Goal: Transaction & Acquisition: Purchase product/service

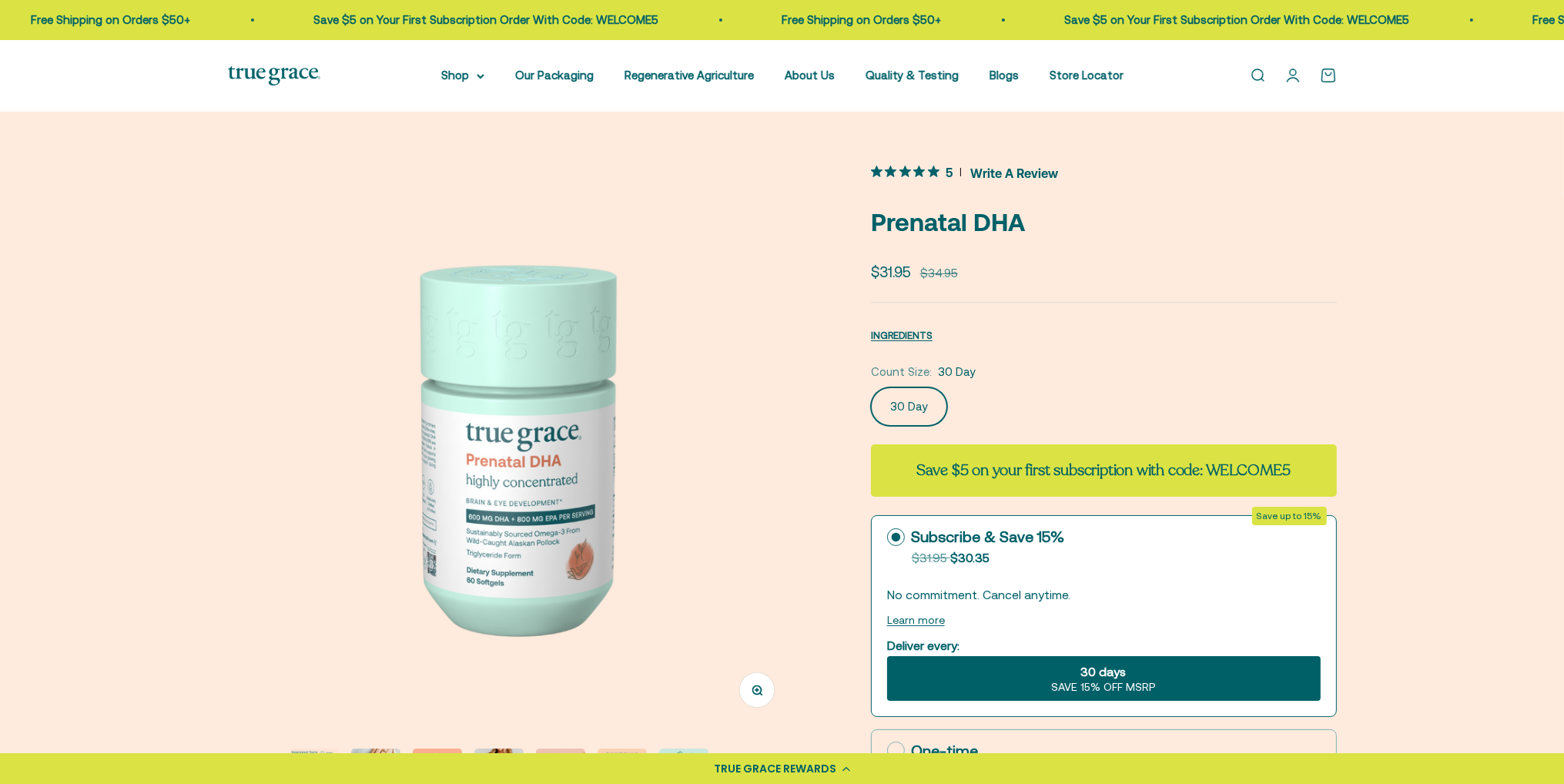
click at [1257, 75] on link "Open search" at bounding box center [1256, 75] width 17 height 17
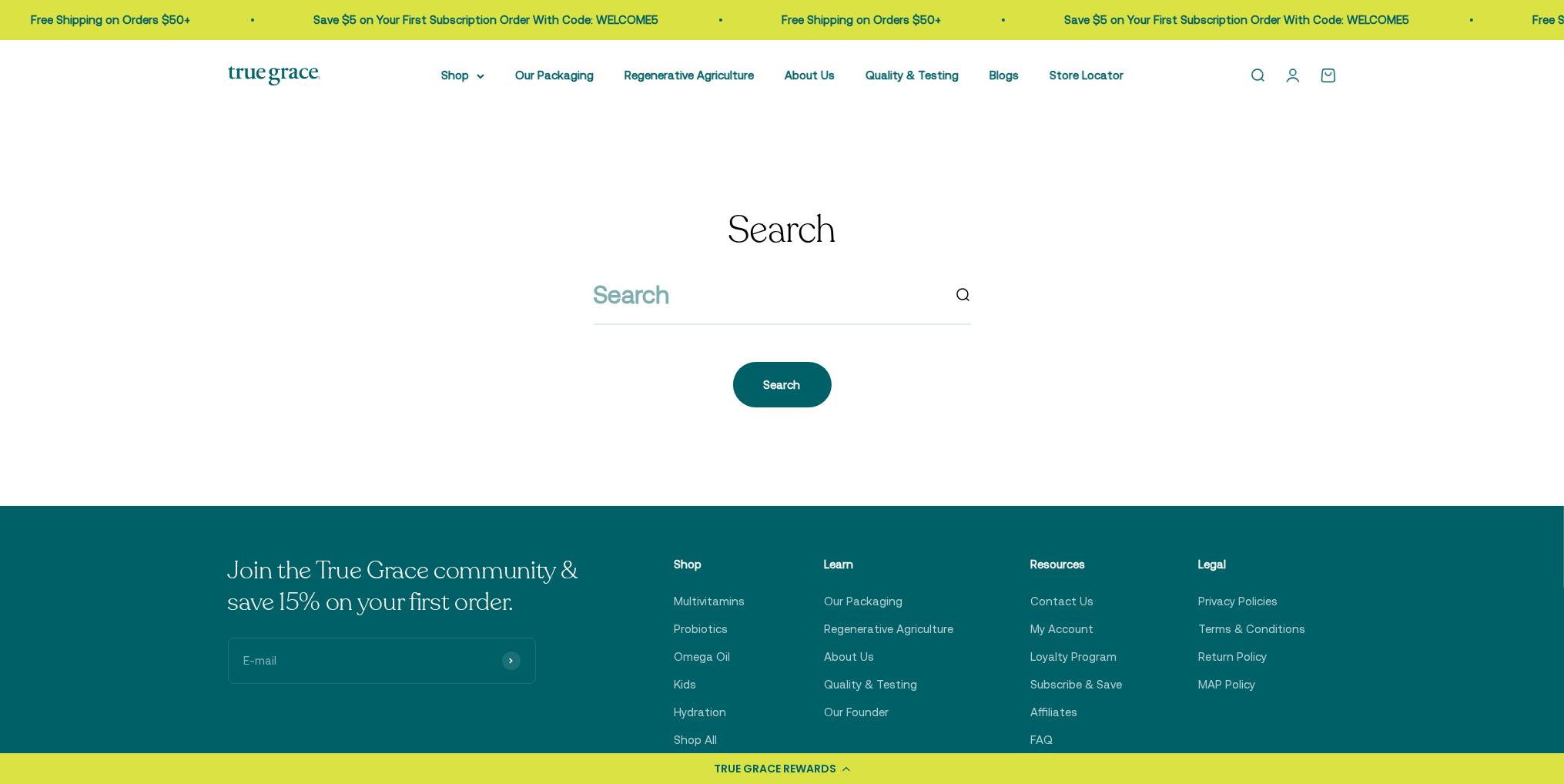
click at [769, 316] on div at bounding box center [782, 299] width 378 height 50
click at [768, 303] on input "search" at bounding box center [768, 294] width 348 height 39
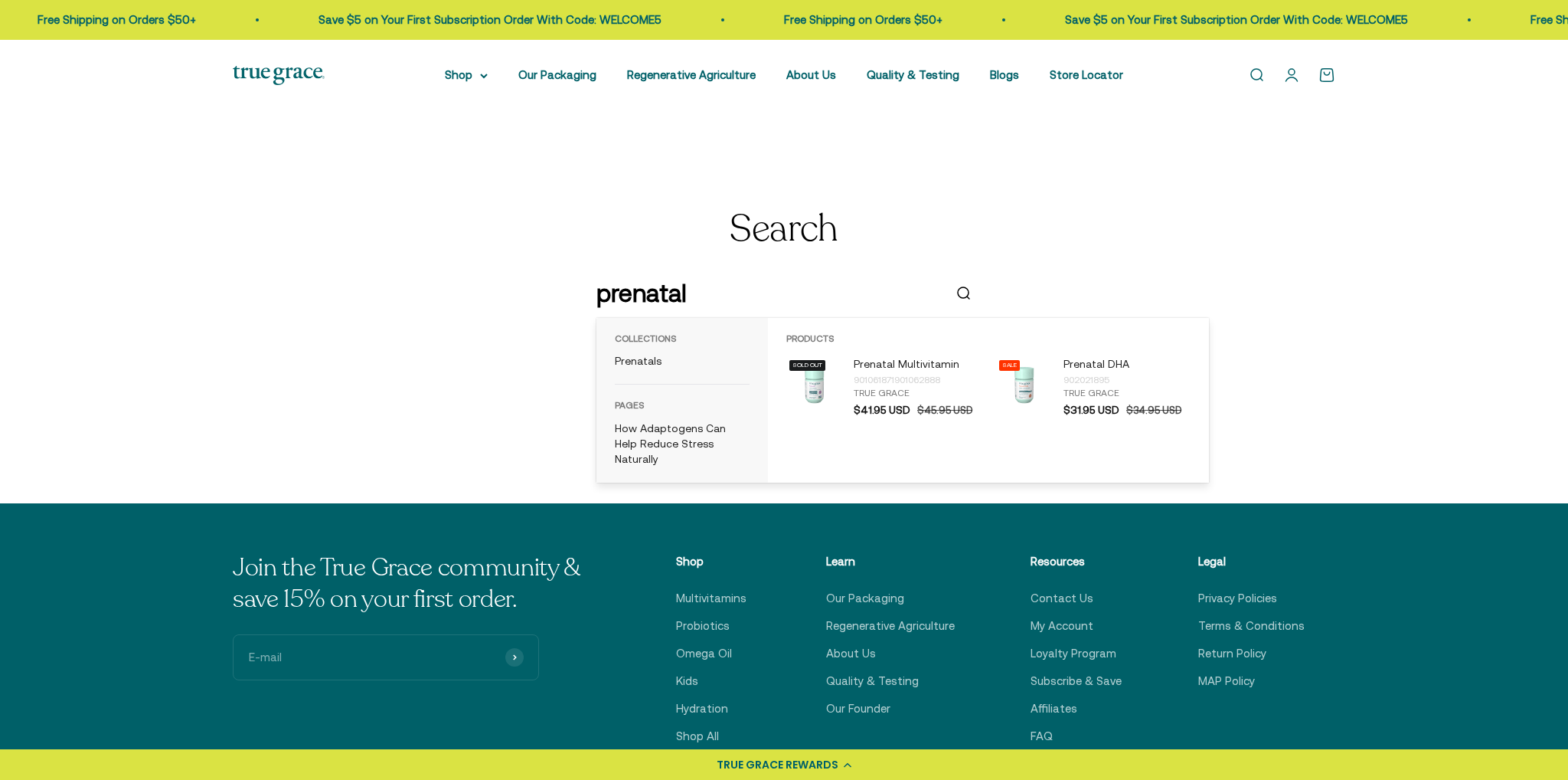
type input "prenatal"
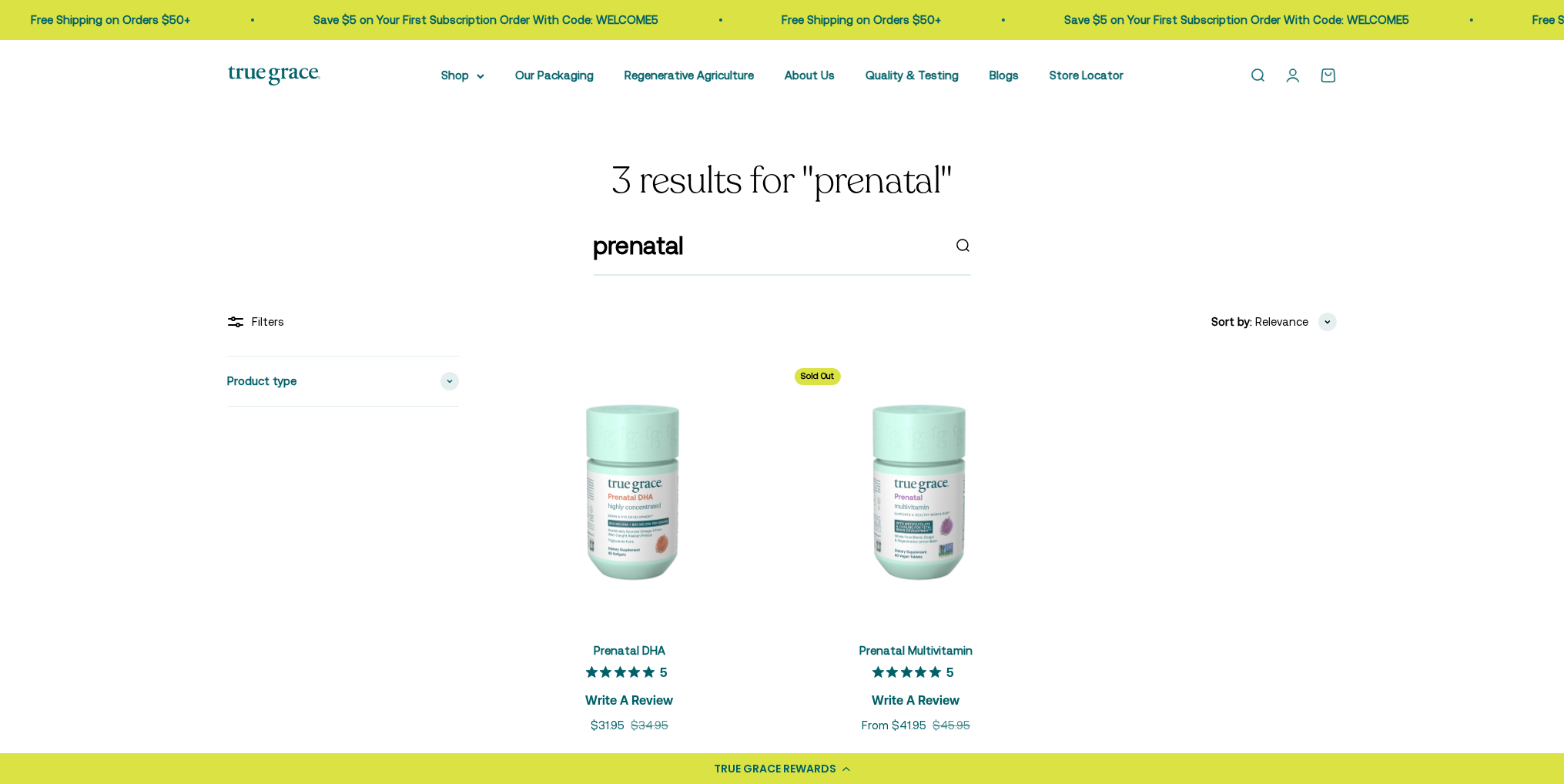
click at [945, 496] on img at bounding box center [916, 489] width 268 height 267
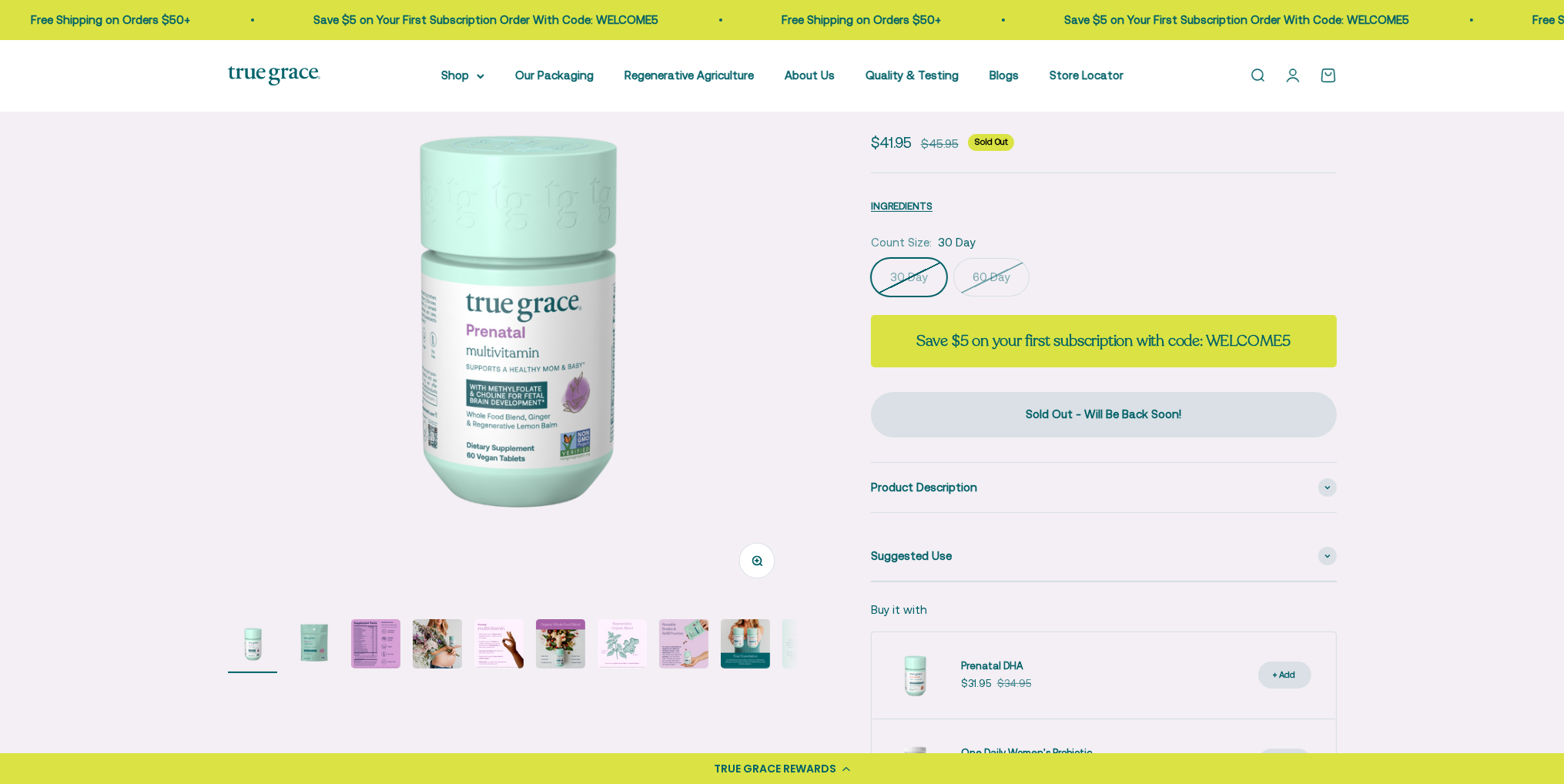
scroll to position [154, 0]
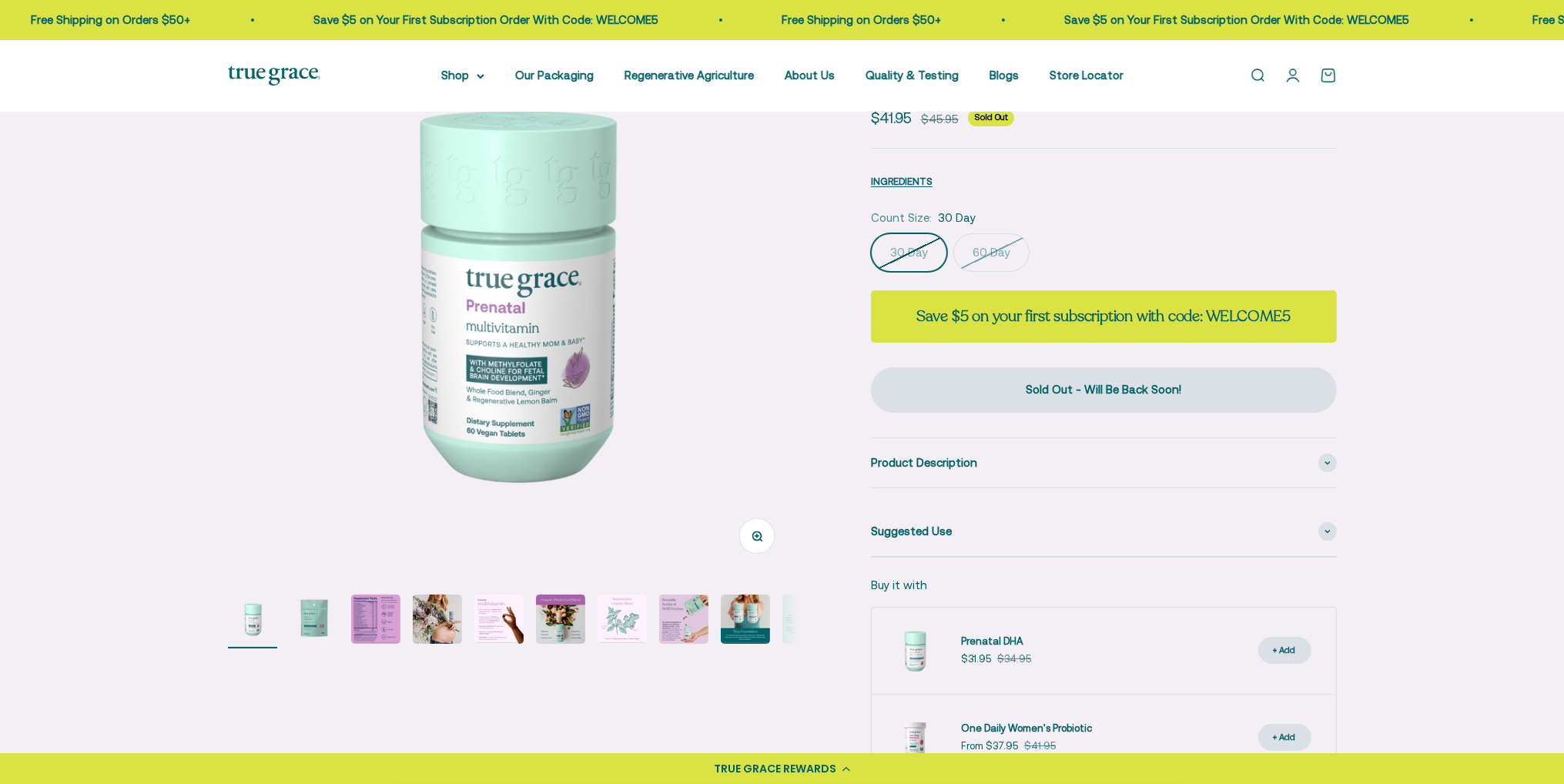
click at [971, 247] on label "60 Day" at bounding box center [991, 253] width 76 height 38
click at [871, 233] on input "60 Day" at bounding box center [870, 232] width 1 height 1
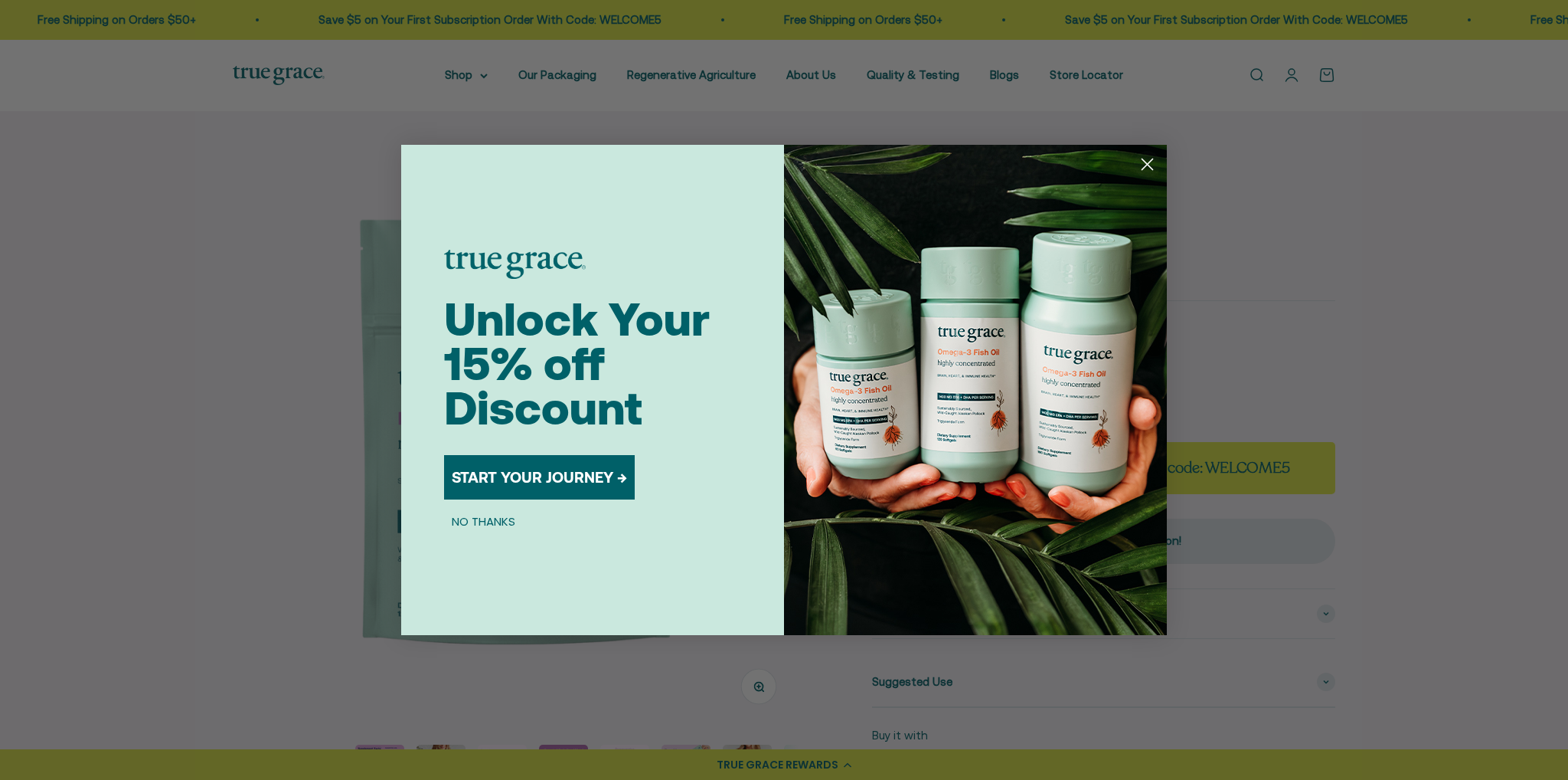
click at [1146, 164] on icon "Close dialog" at bounding box center [1147, 164] width 10 height 10
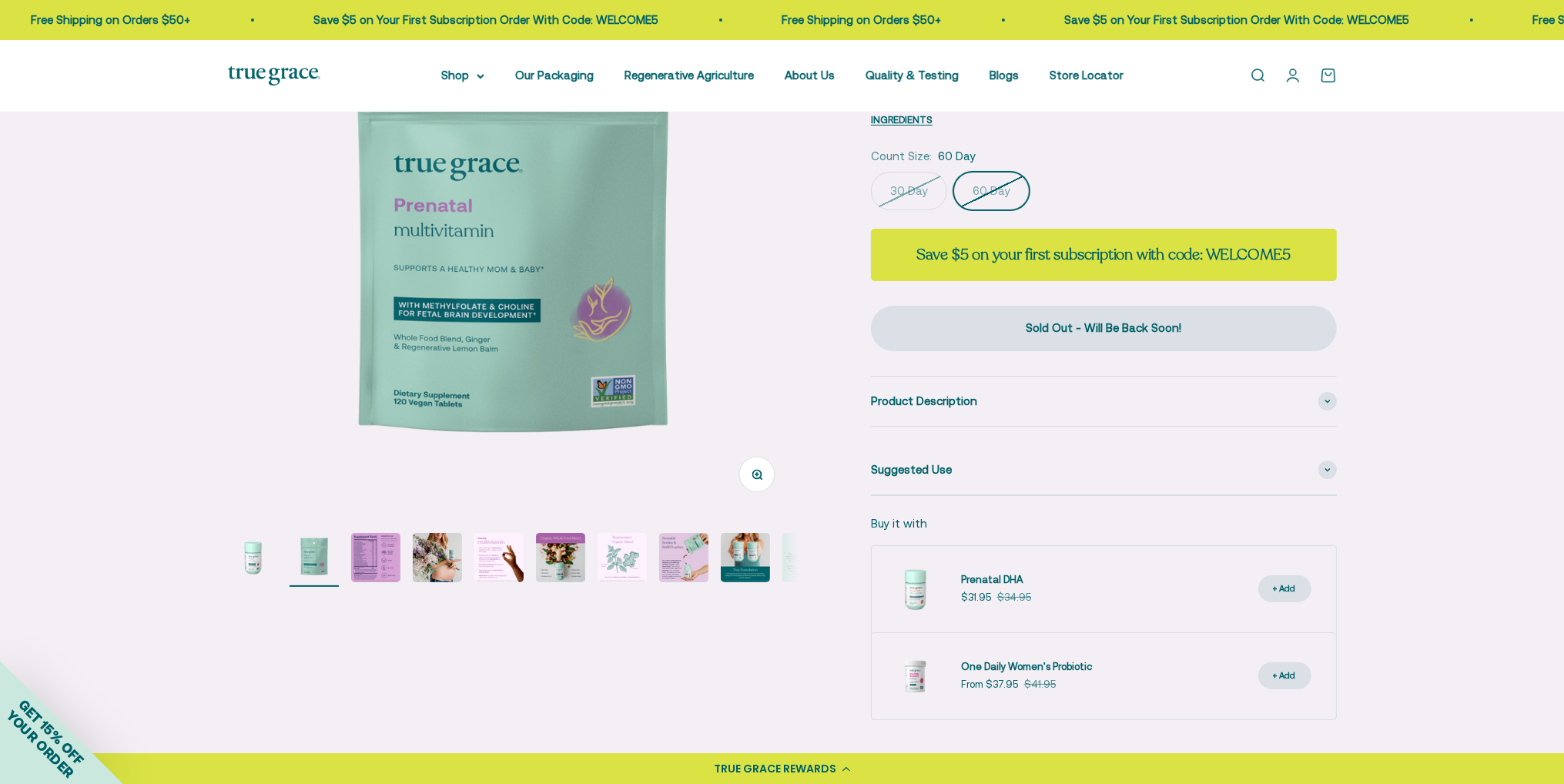
scroll to position [231, 0]
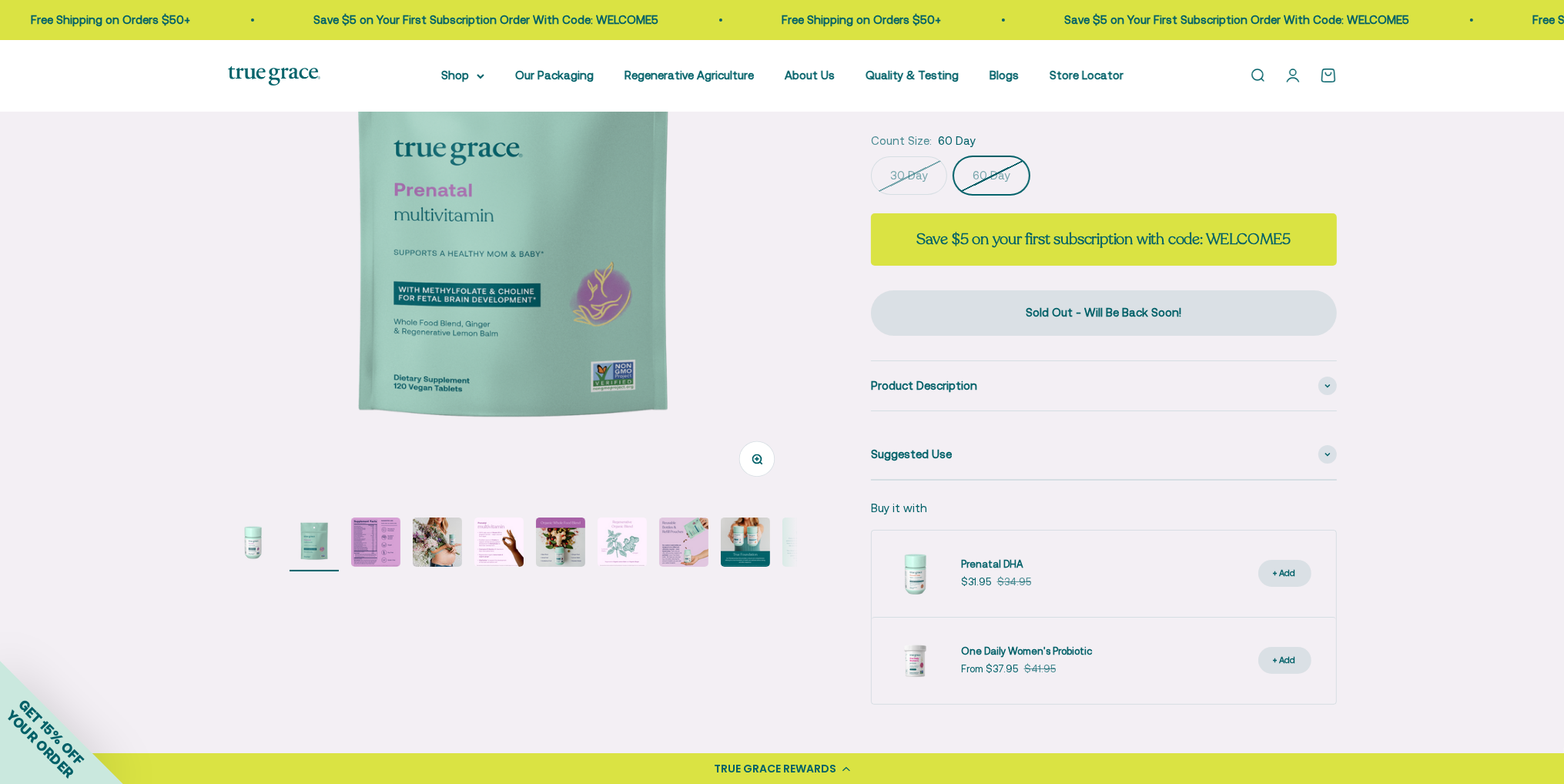
click at [353, 549] on img "Go to item 3" at bounding box center [376, 542] width 49 height 49
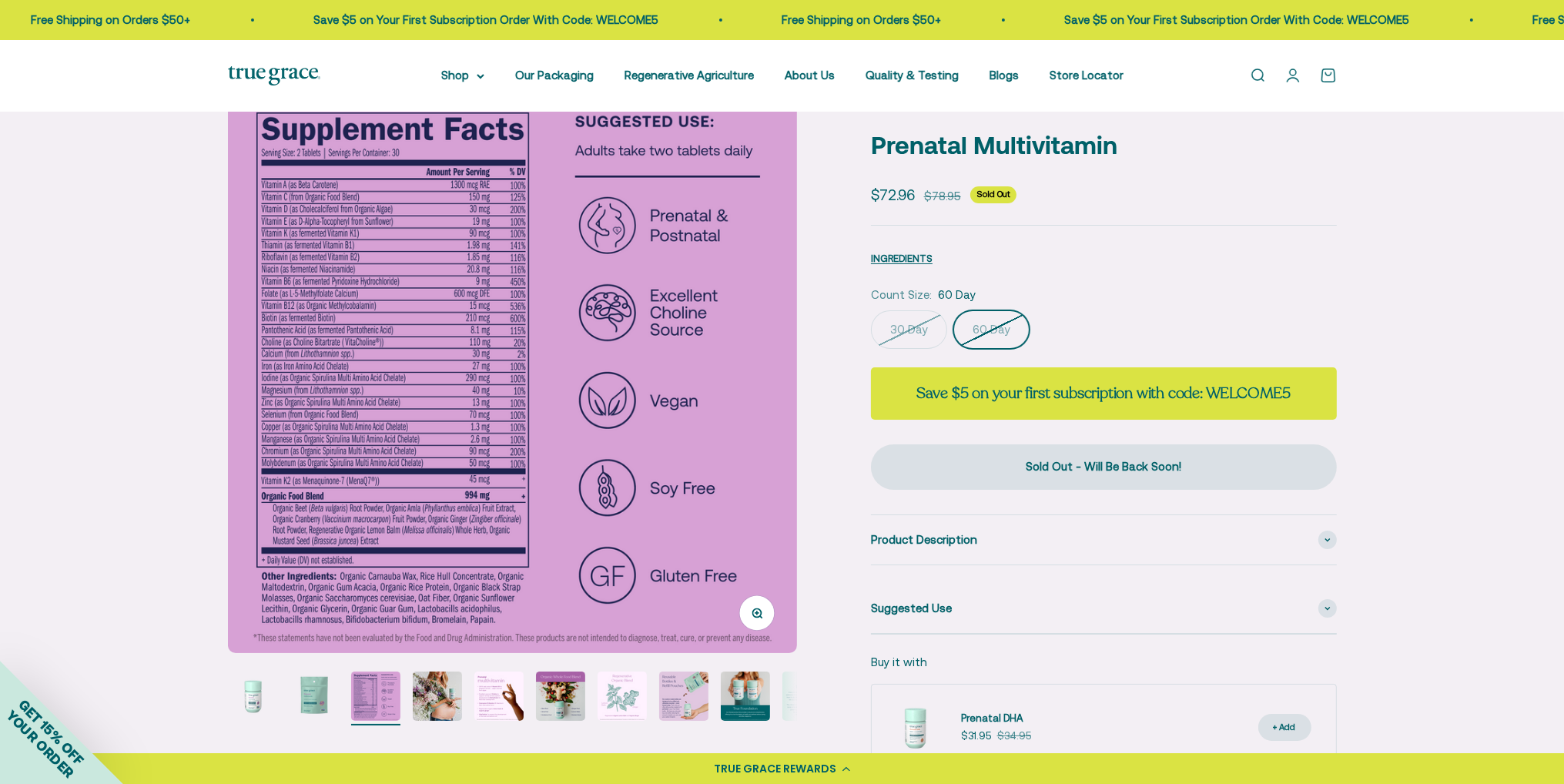
scroll to position [0, 0]
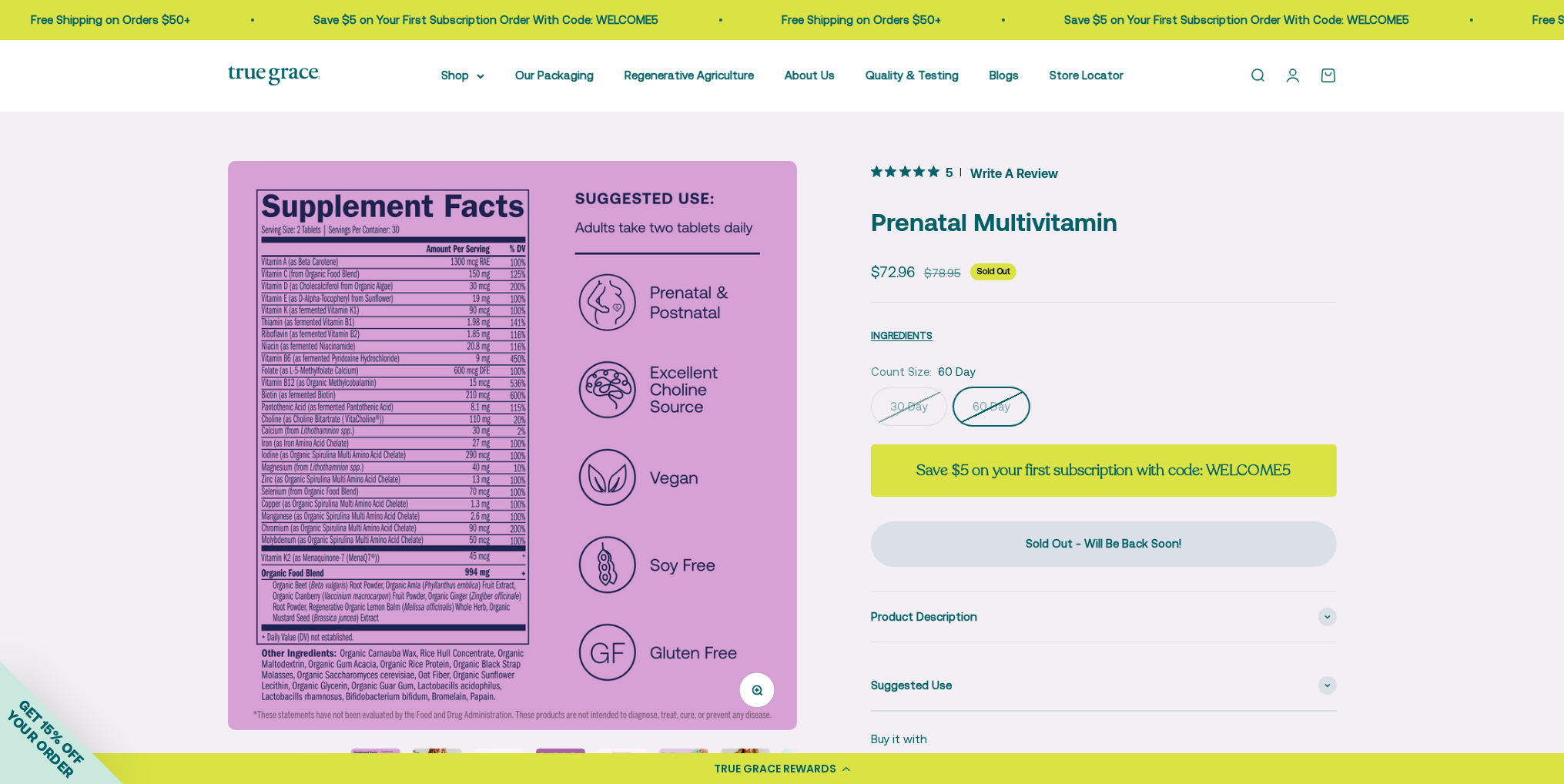
click at [277, 260] on img at bounding box center [512, 445] width 569 height 569
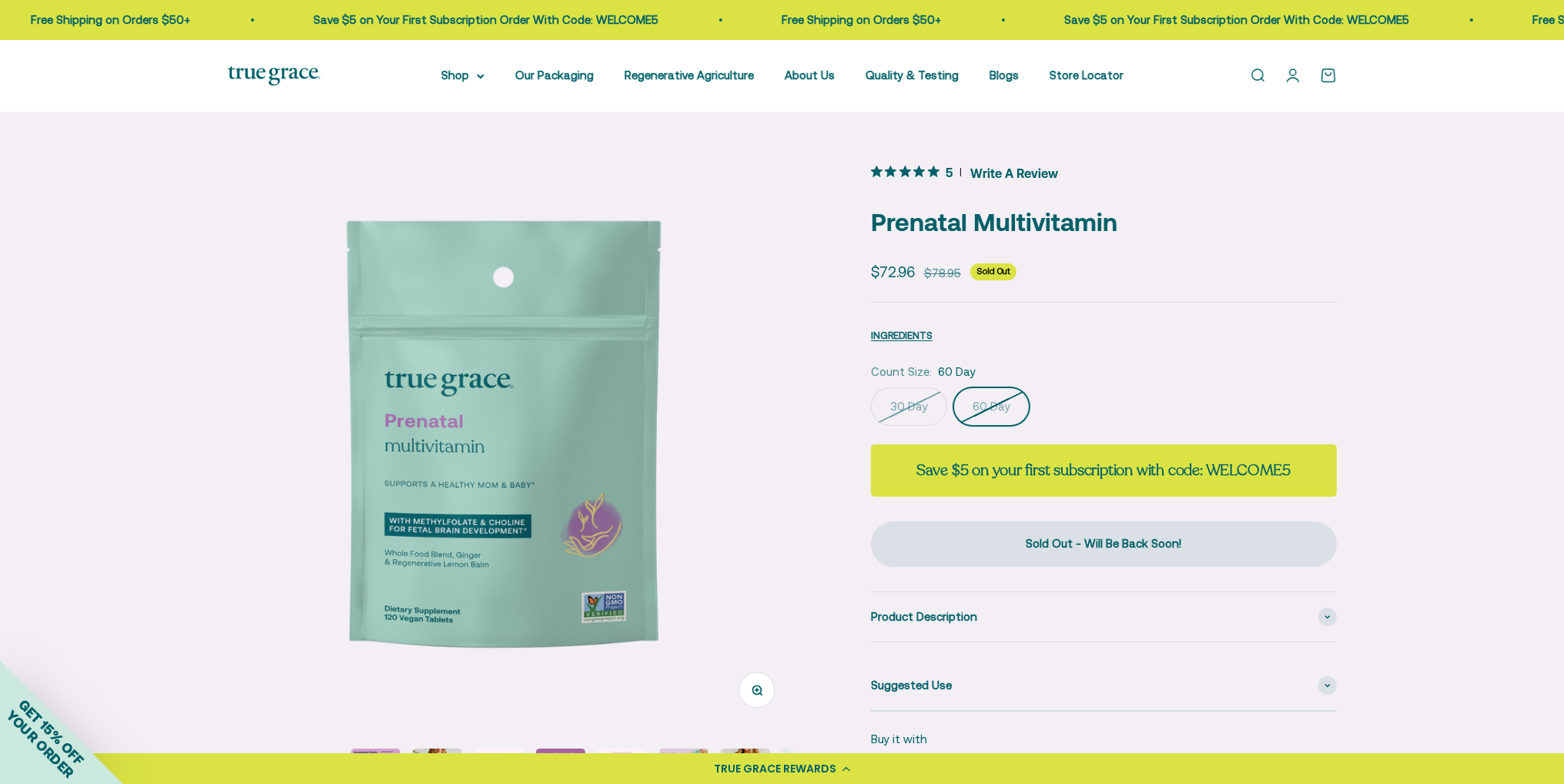
scroll to position [0, 587]
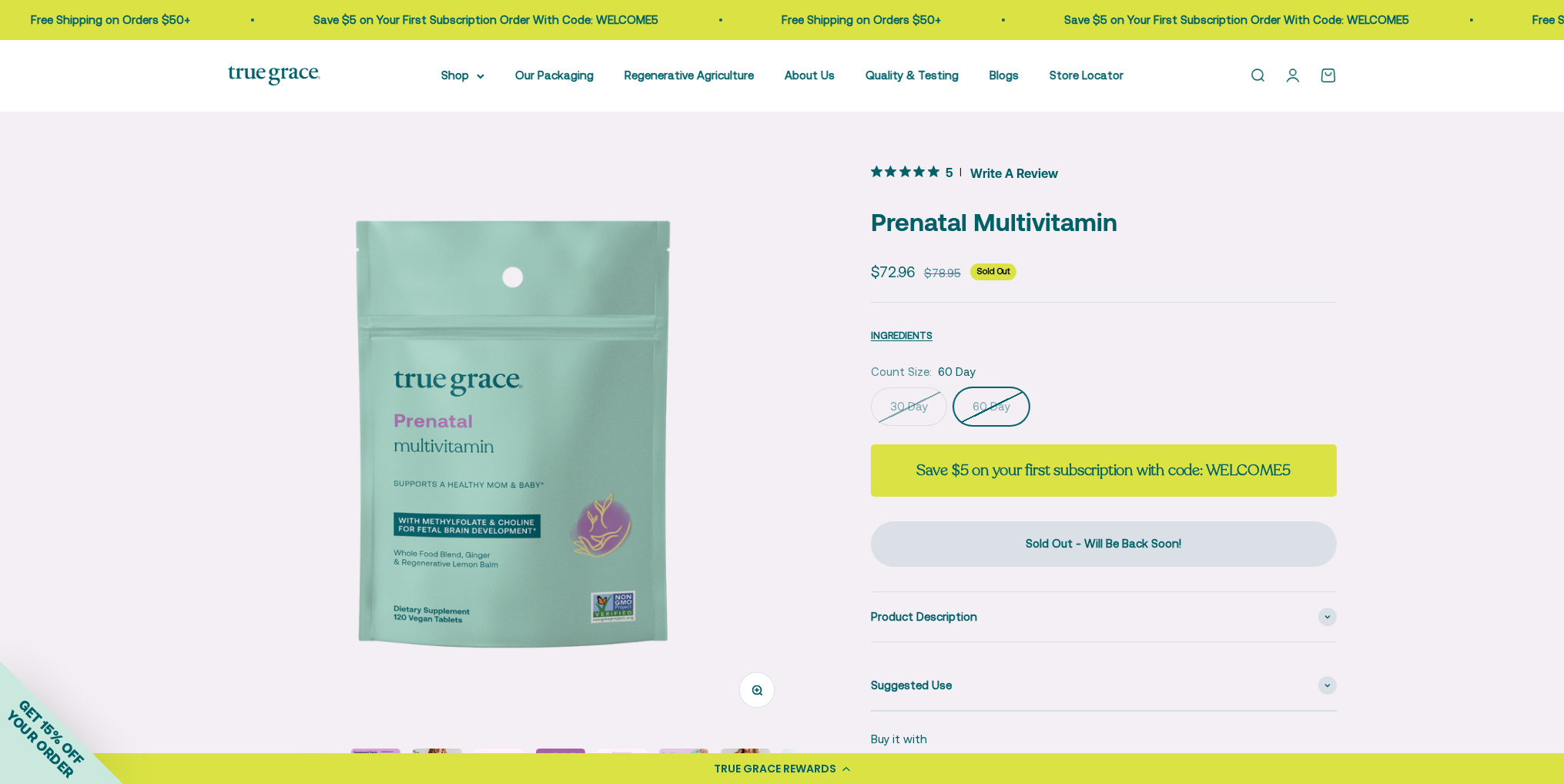
click at [807, 522] on div "Zoom Go to item 1 Go to item 2 Go to item 3 Go to item 4 Go to item 5 Go to ite…" at bounding box center [782, 548] width 1109 height 774
click at [758, 509] on img at bounding box center [512, 445] width 569 height 569
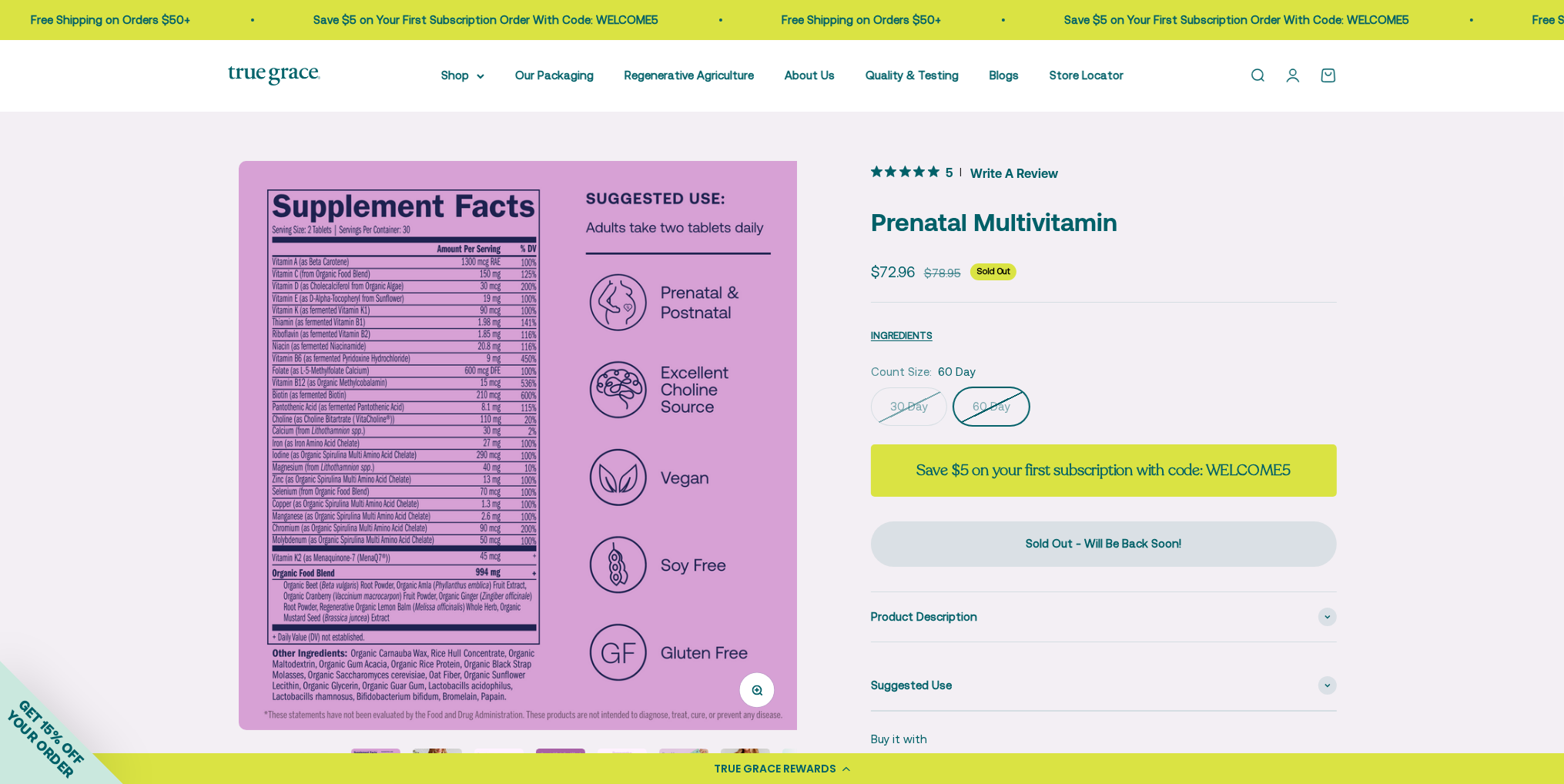
scroll to position [0, 1175]
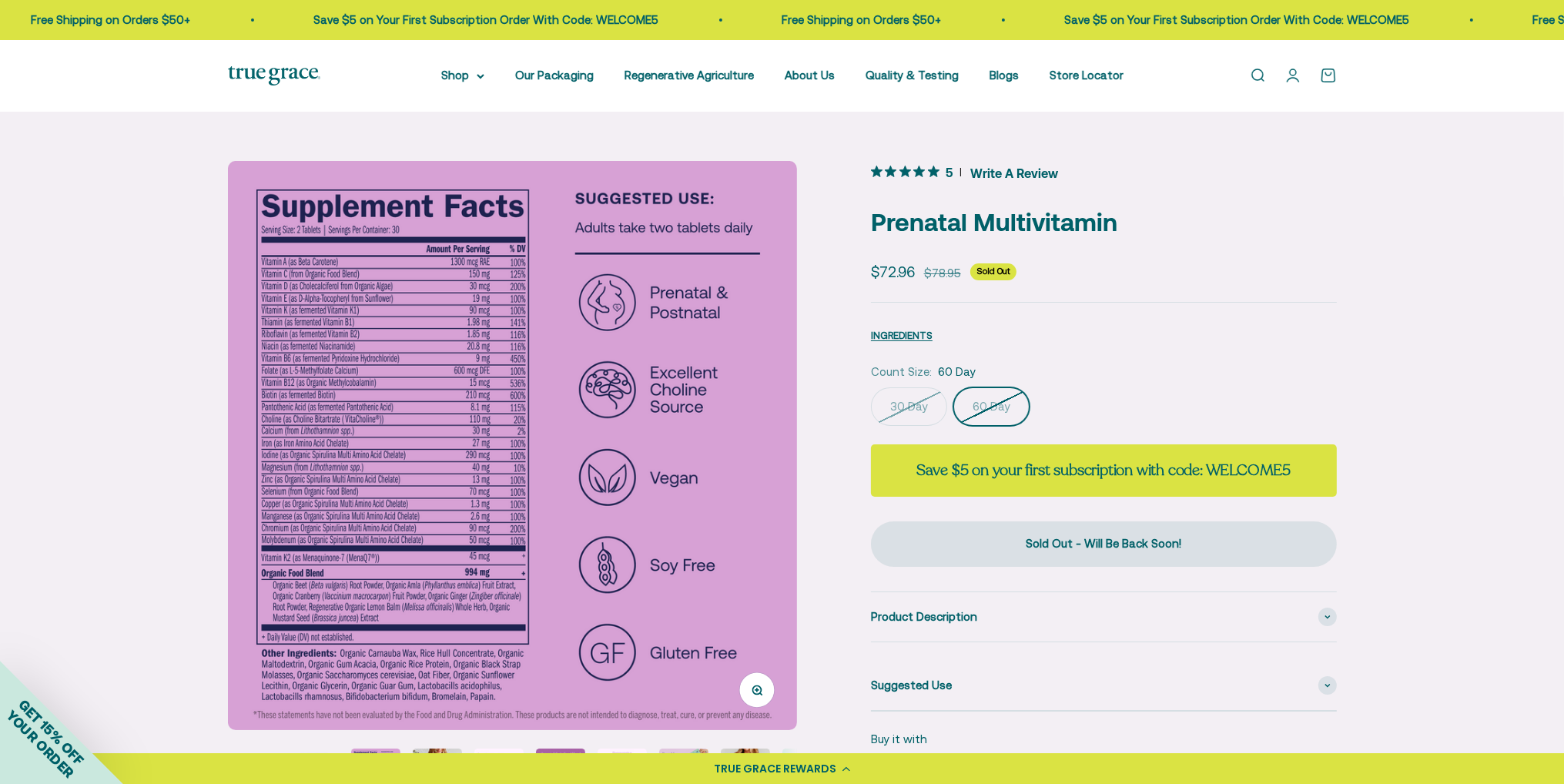
click at [741, 688] on button "Zoom" at bounding box center [756, 690] width 35 height 35
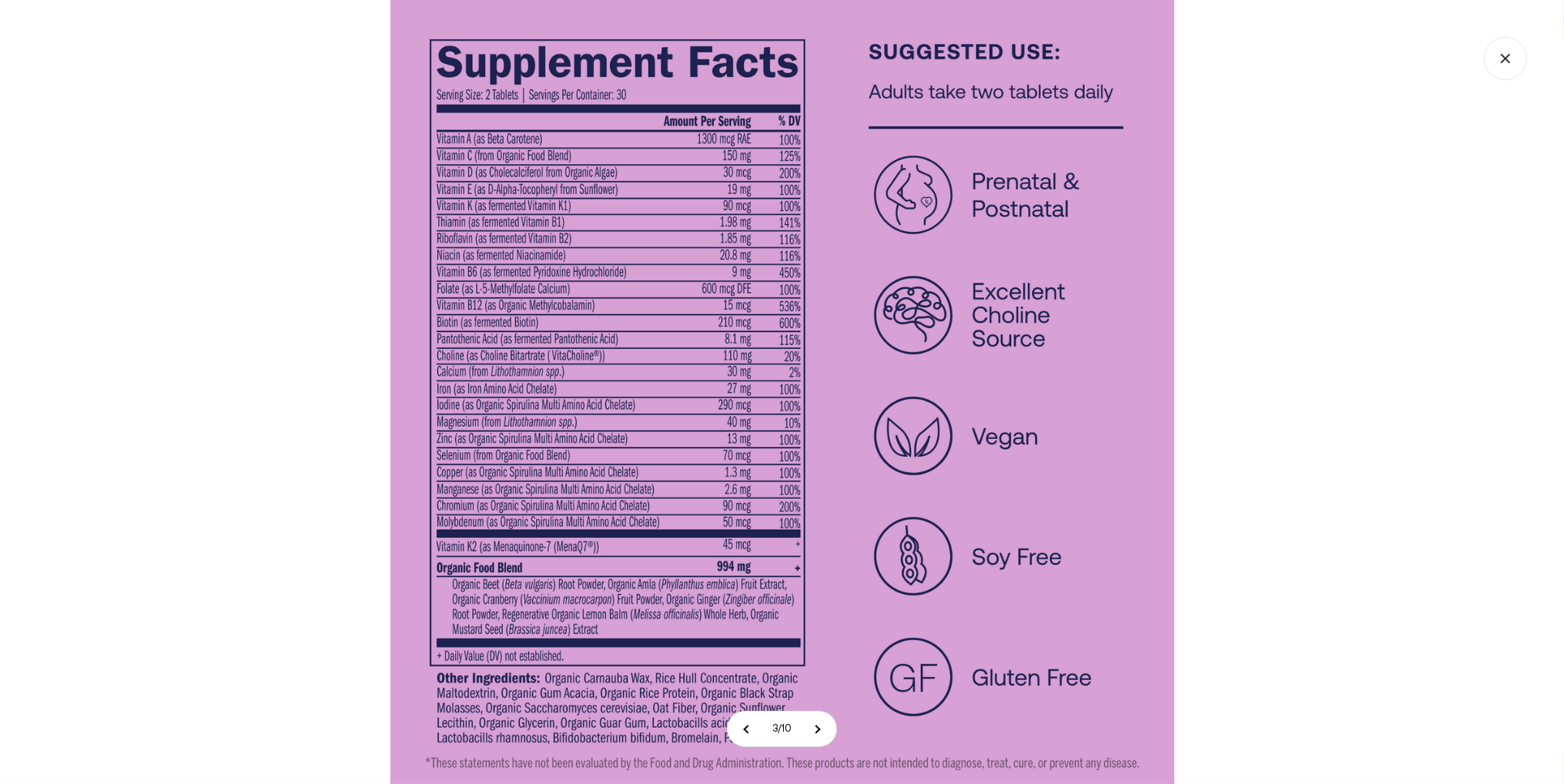
click at [1504, 66] on icon "Close gallery" at bounding box center [1505, 58] width 43 height 43
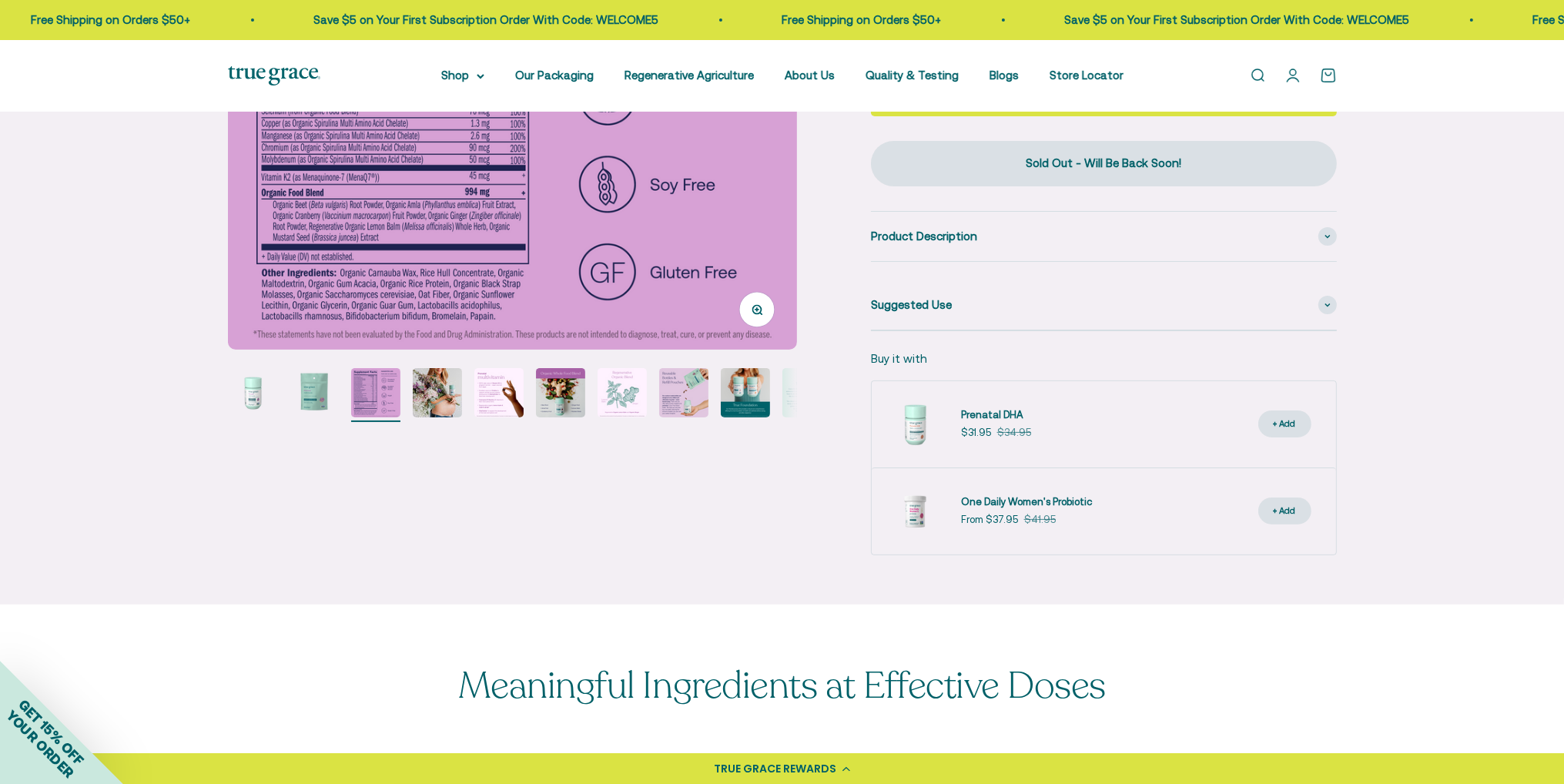
scroll to position [385, 0]
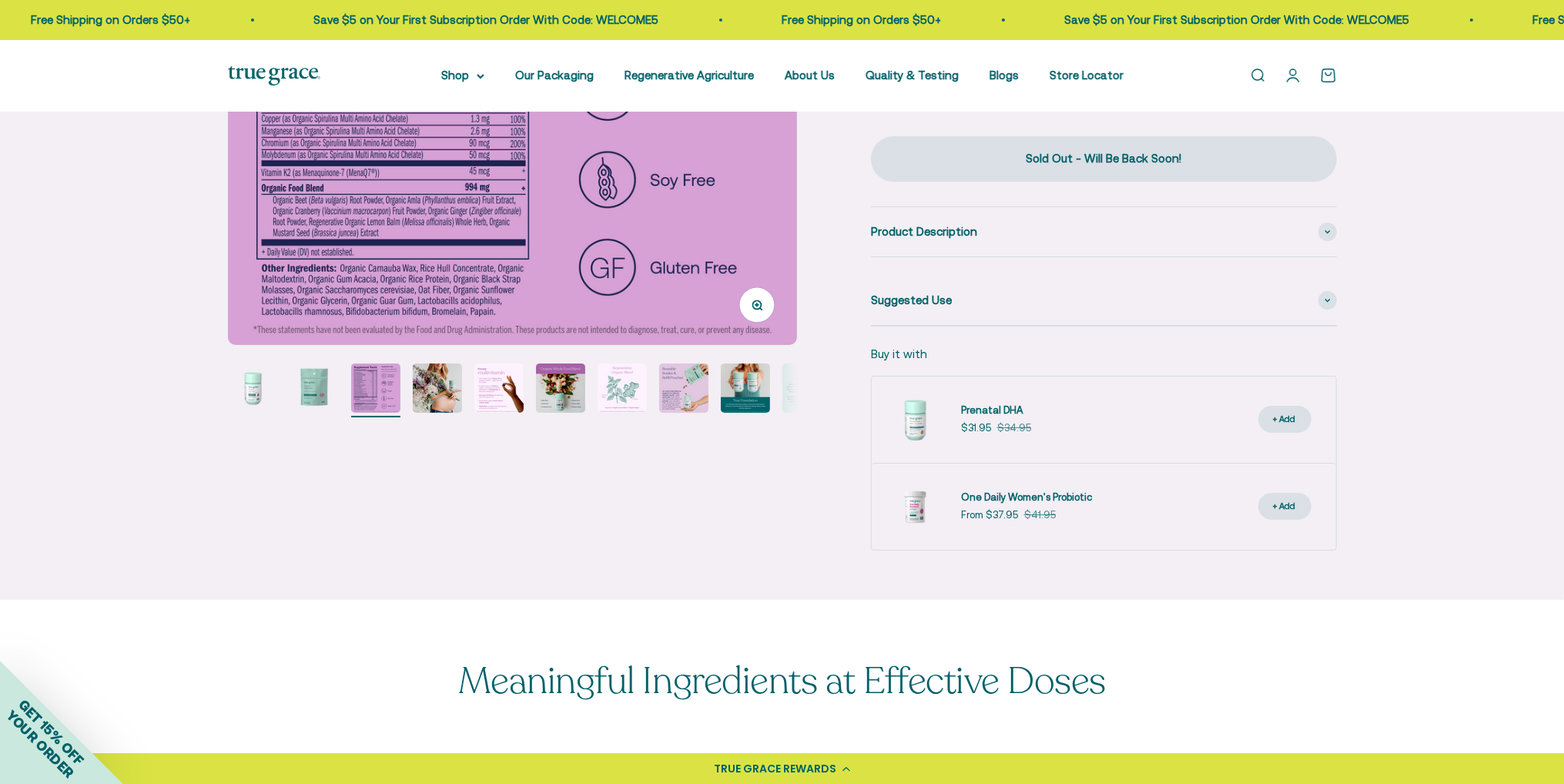
click at [473, 389] on page-dots at bounding box center [512, 391] width 569 height 54
click at [490, 385] on img "Go to item 5" at bounding box center [499, 388] width 49 height 49
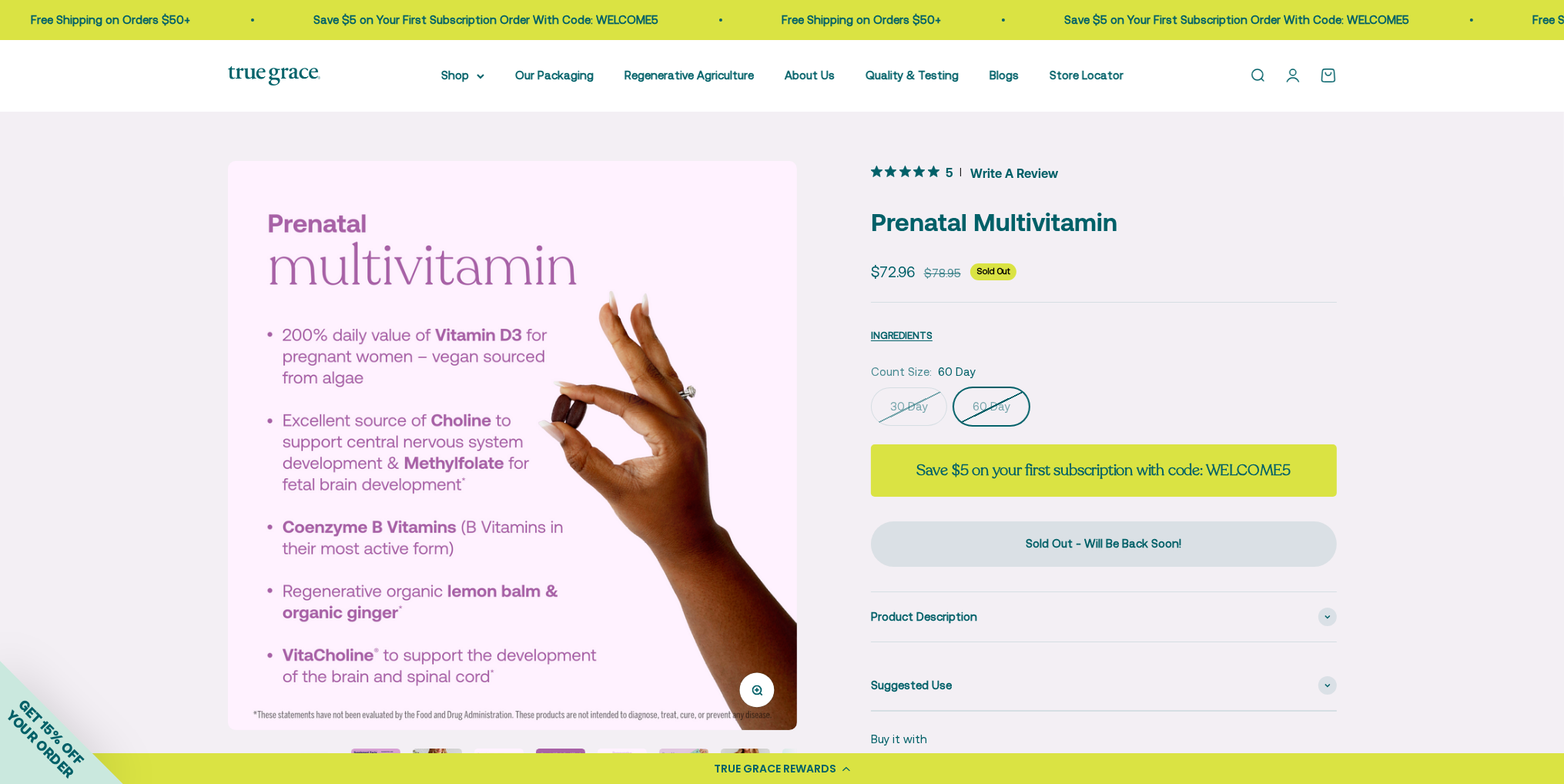
scroll to position [77, 0]
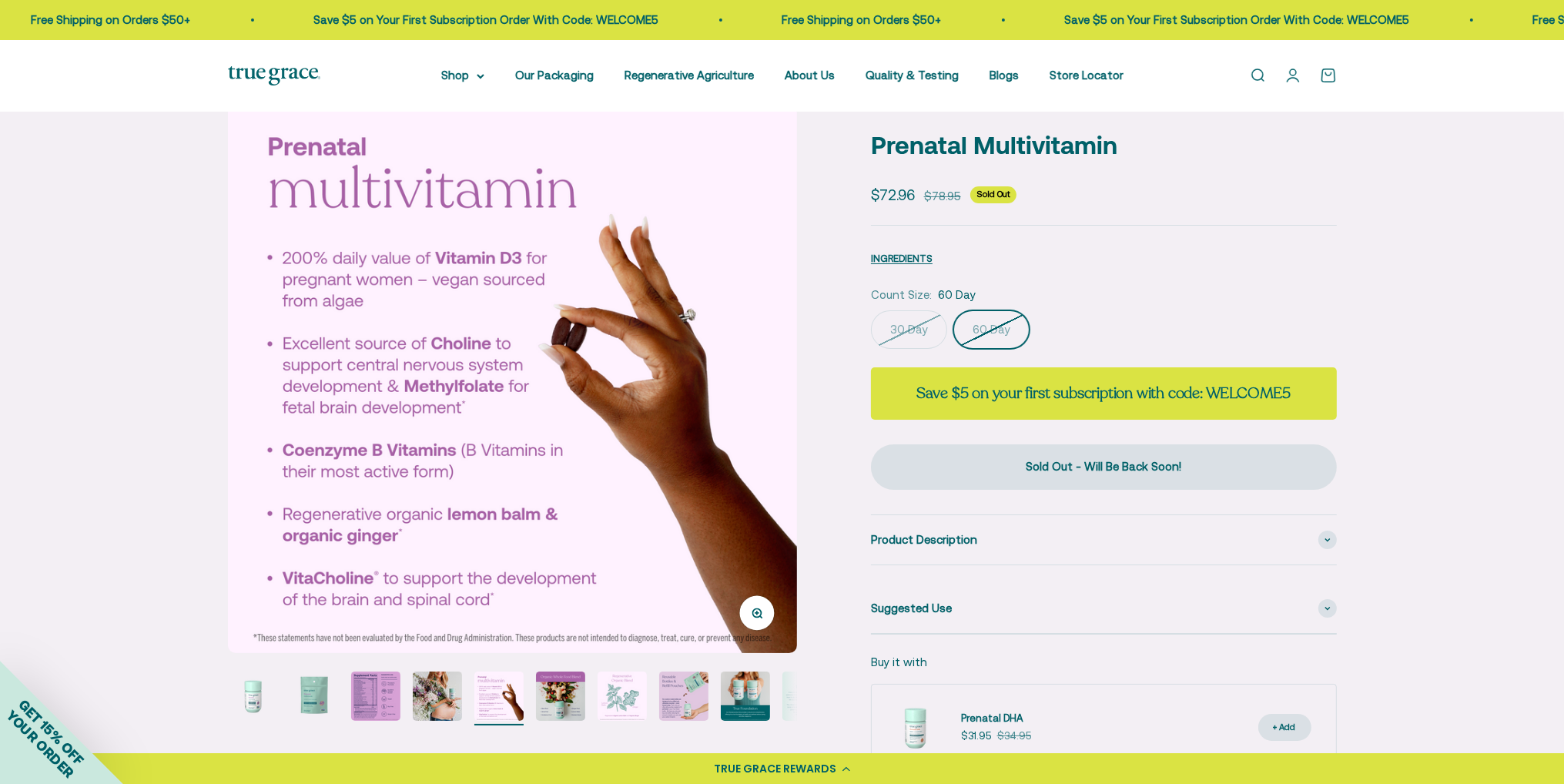
click at [567, 697] on img "Go to item 6" at bounding box center [560, 696] width 49 height 49
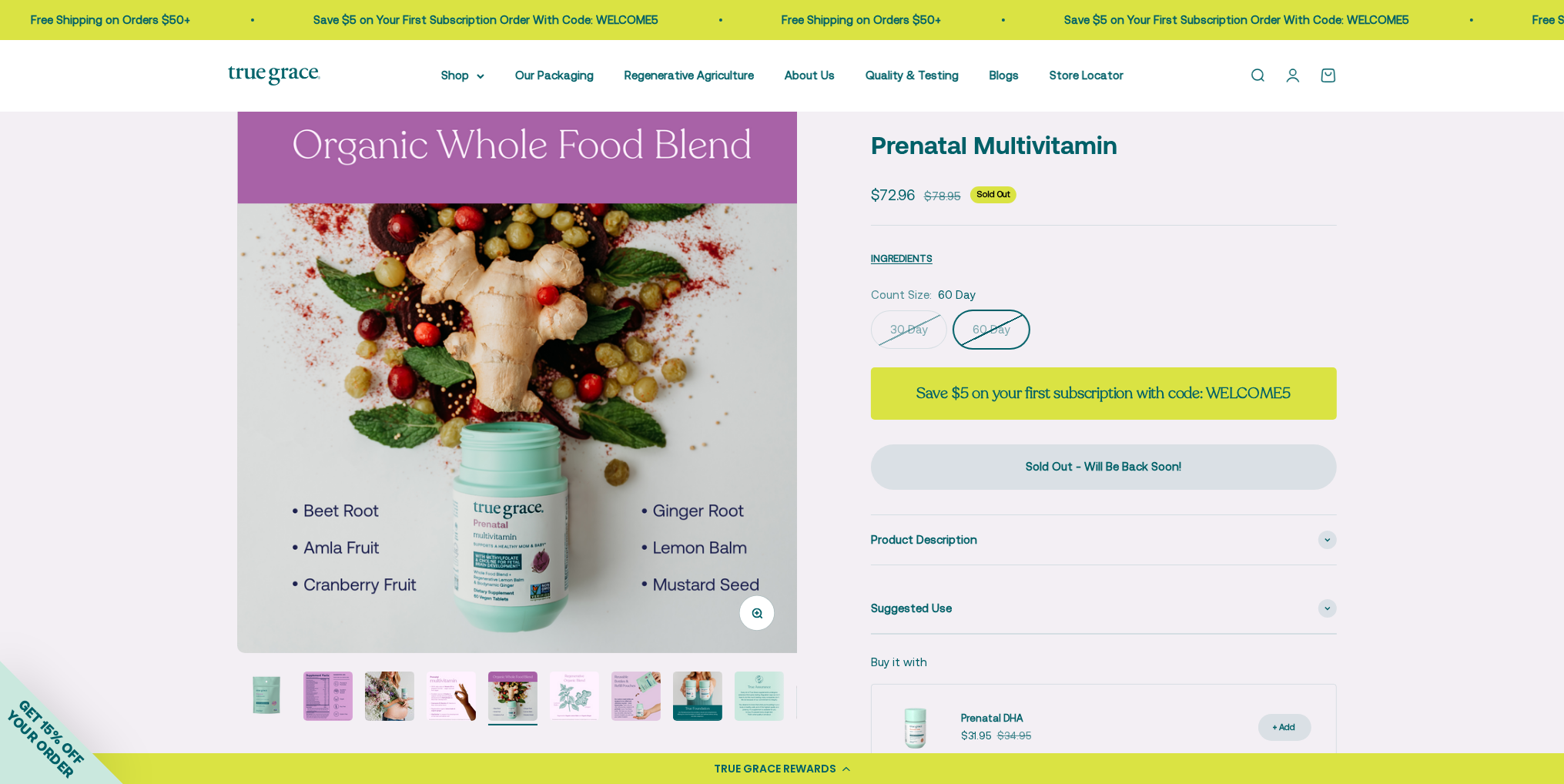
scroll to position [0, 2938]
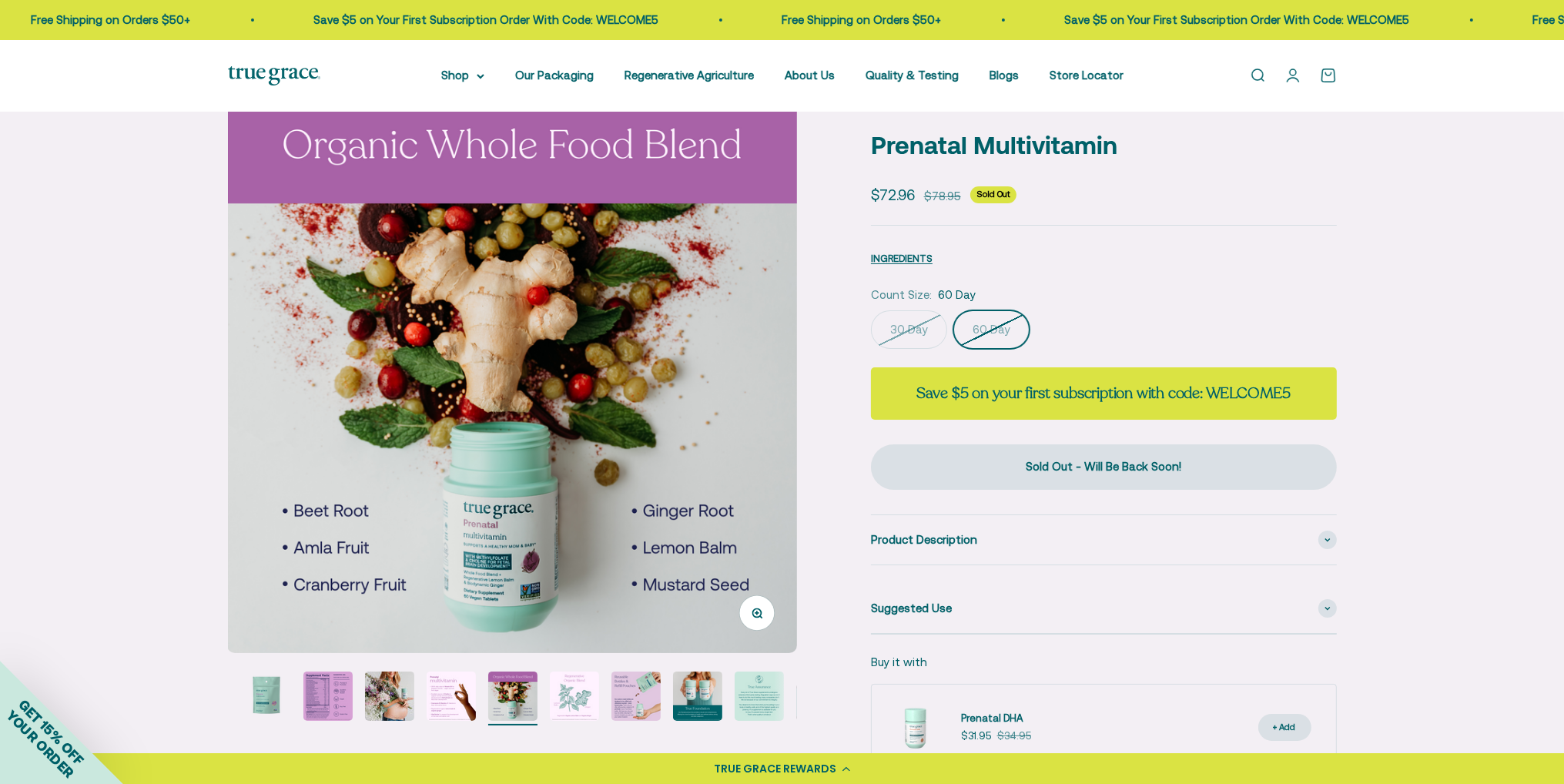
click at [588, 700] on img "Go to item 7" at bounding box center [574, 696] width 49 height 49
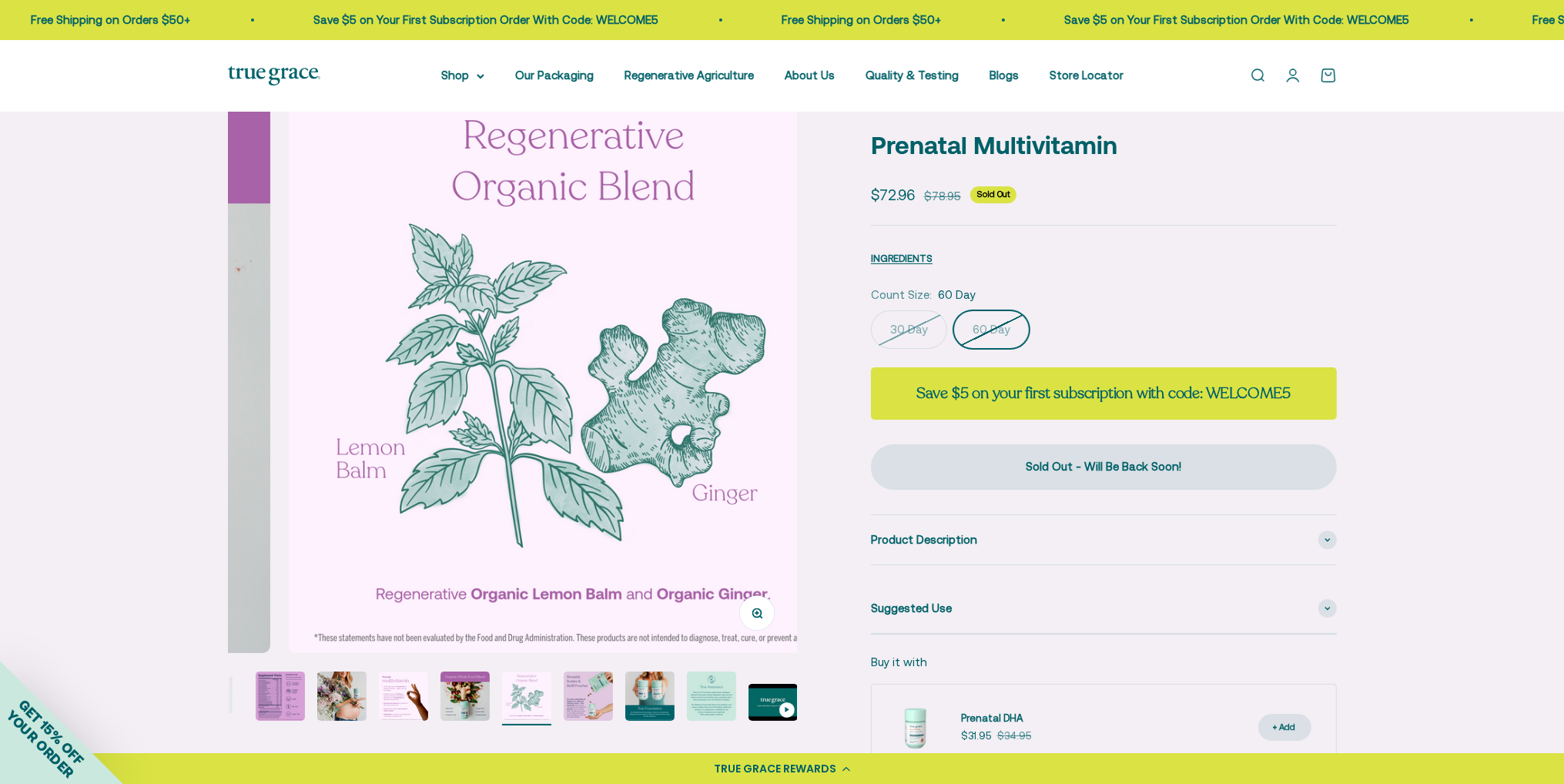
scroll to position [0, 3526]
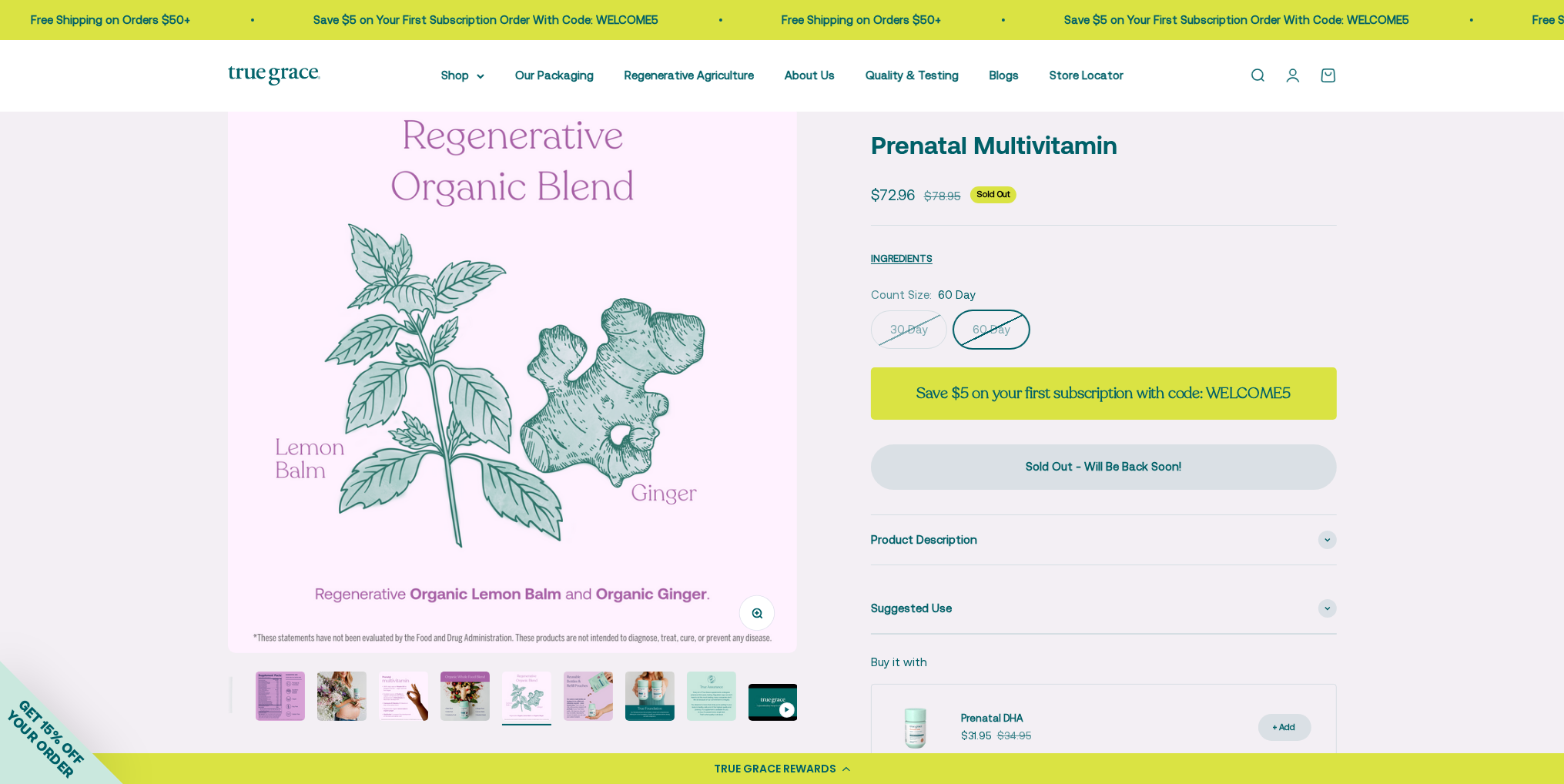
click at [588, 700] on img "Go to item 8" at bounding box center [588, 696] width 49 height 49
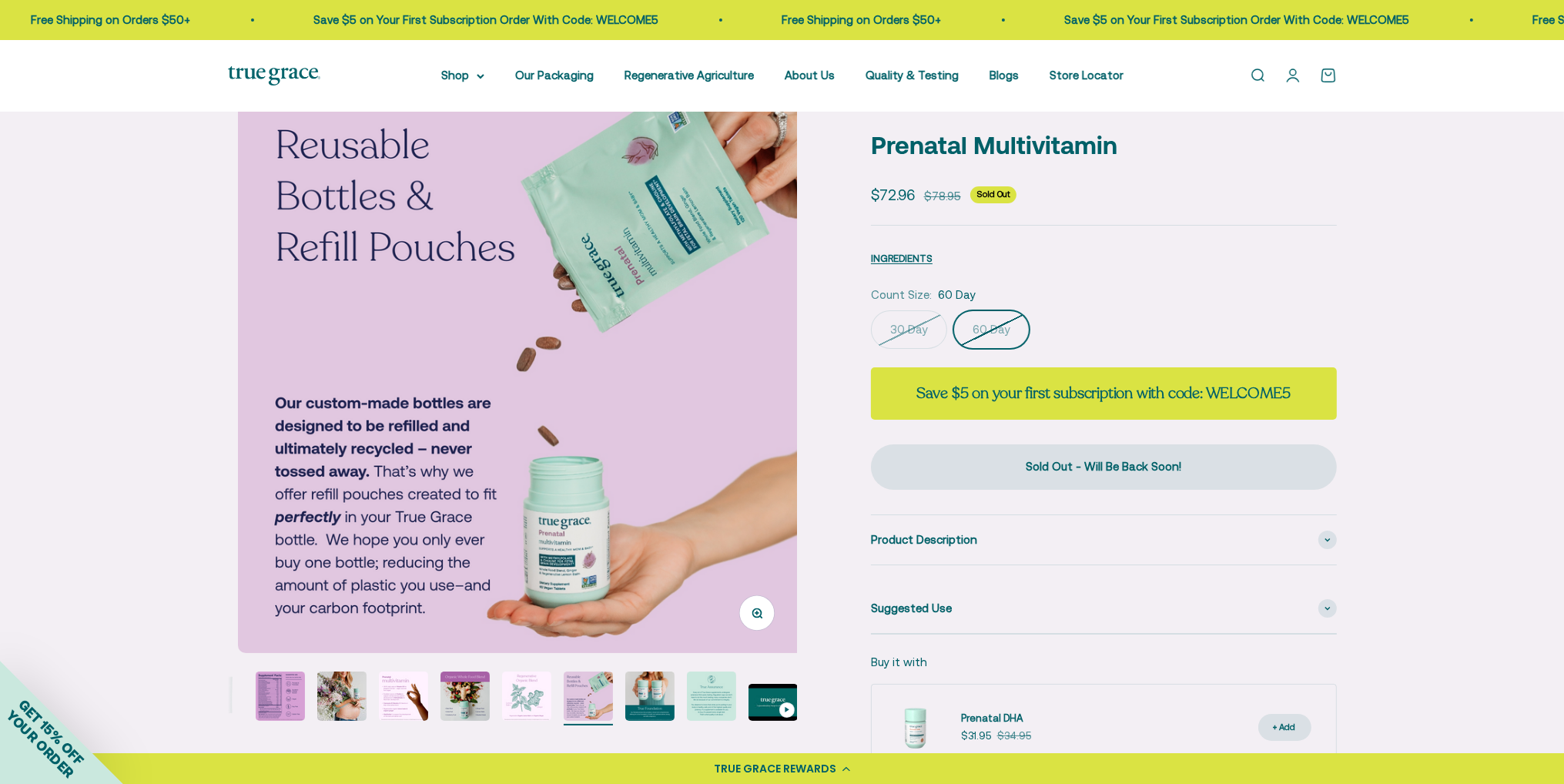
scroll to position [0, 4113]
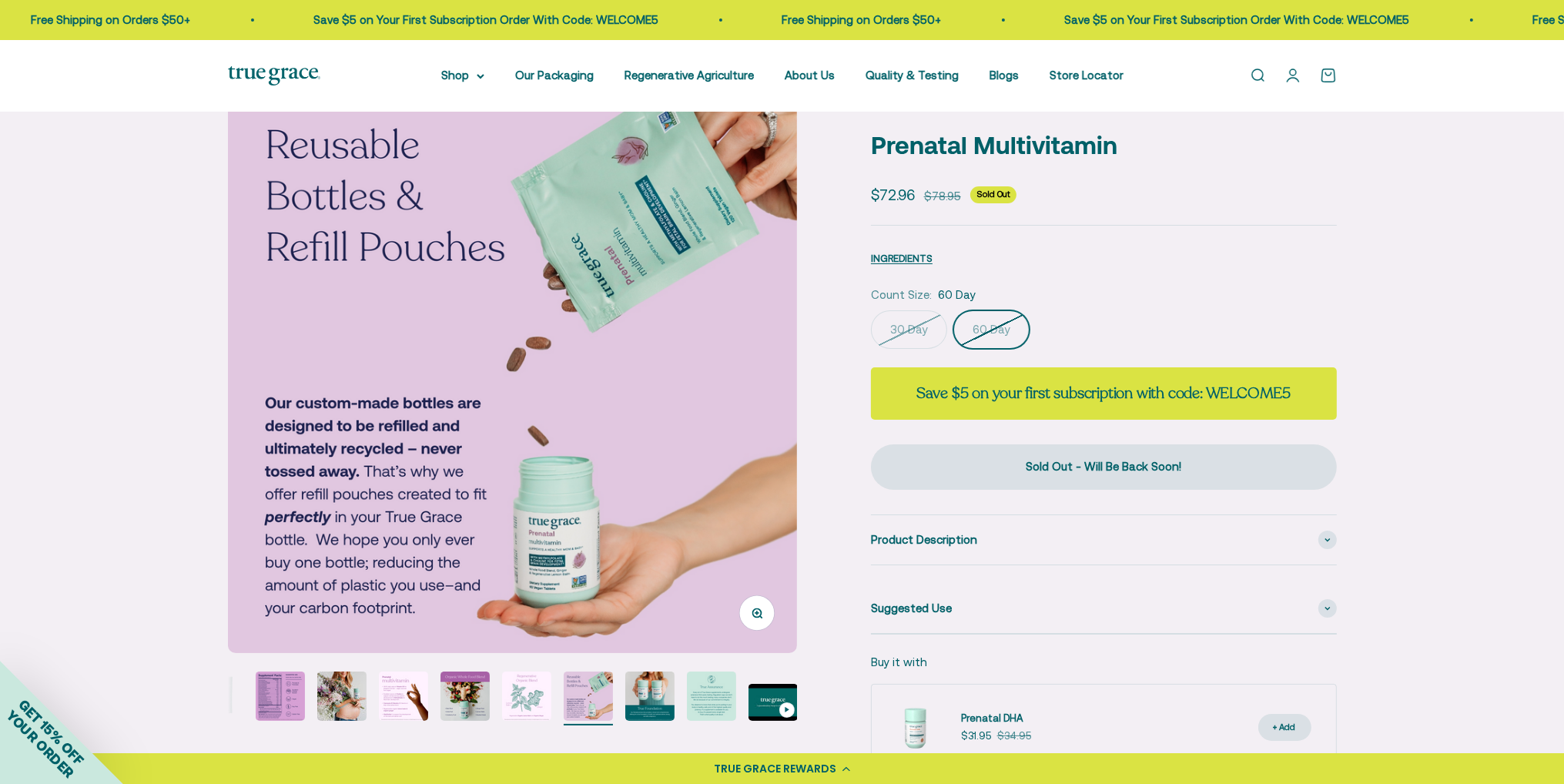
click at [637, 699] on img "Go to item 9" at bounding box center [650, 696] width 49 height 49
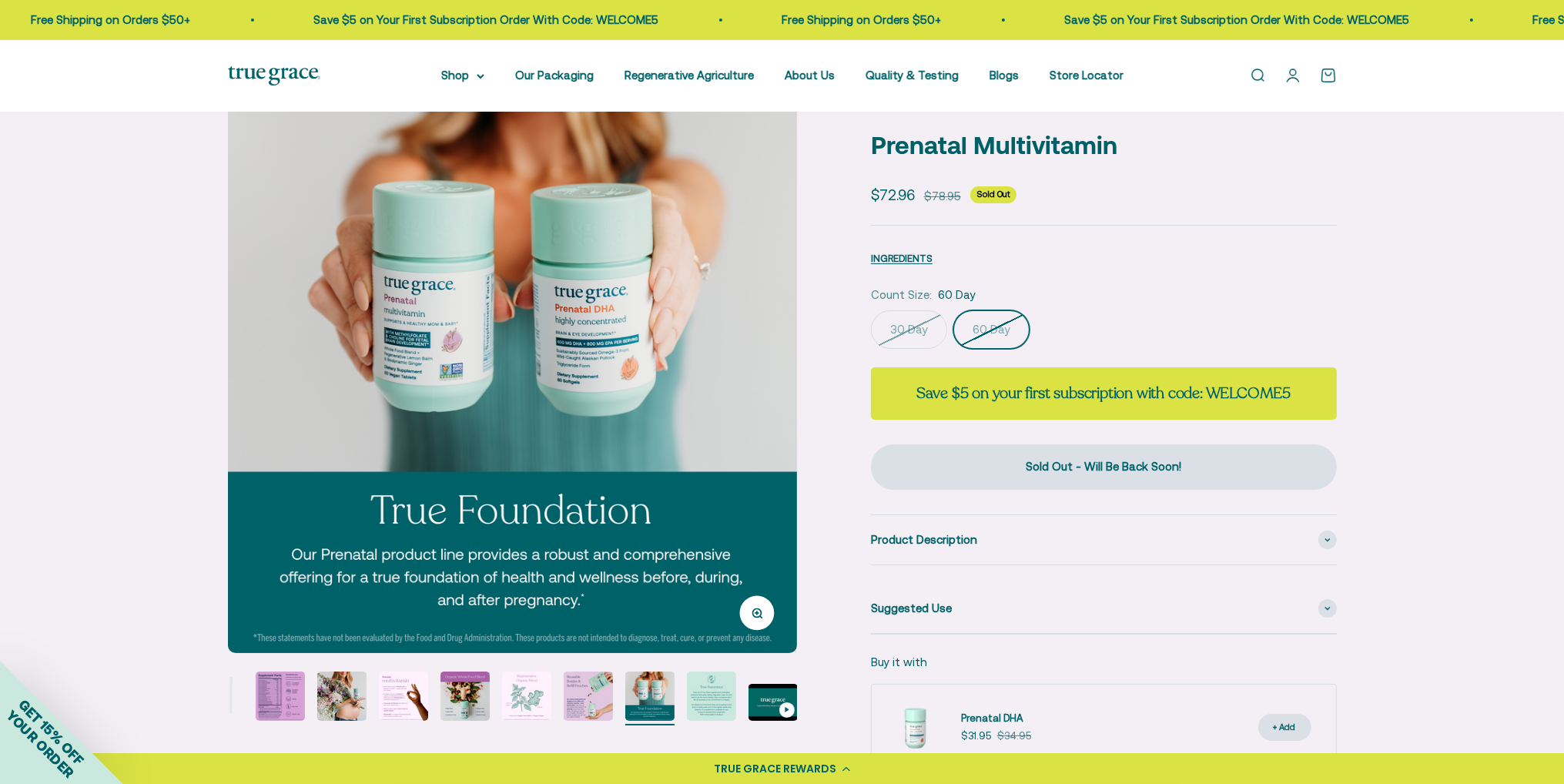
click at [719, 715] on img "Go to item 10" at bounding box center [712, 696] width 49 height 49
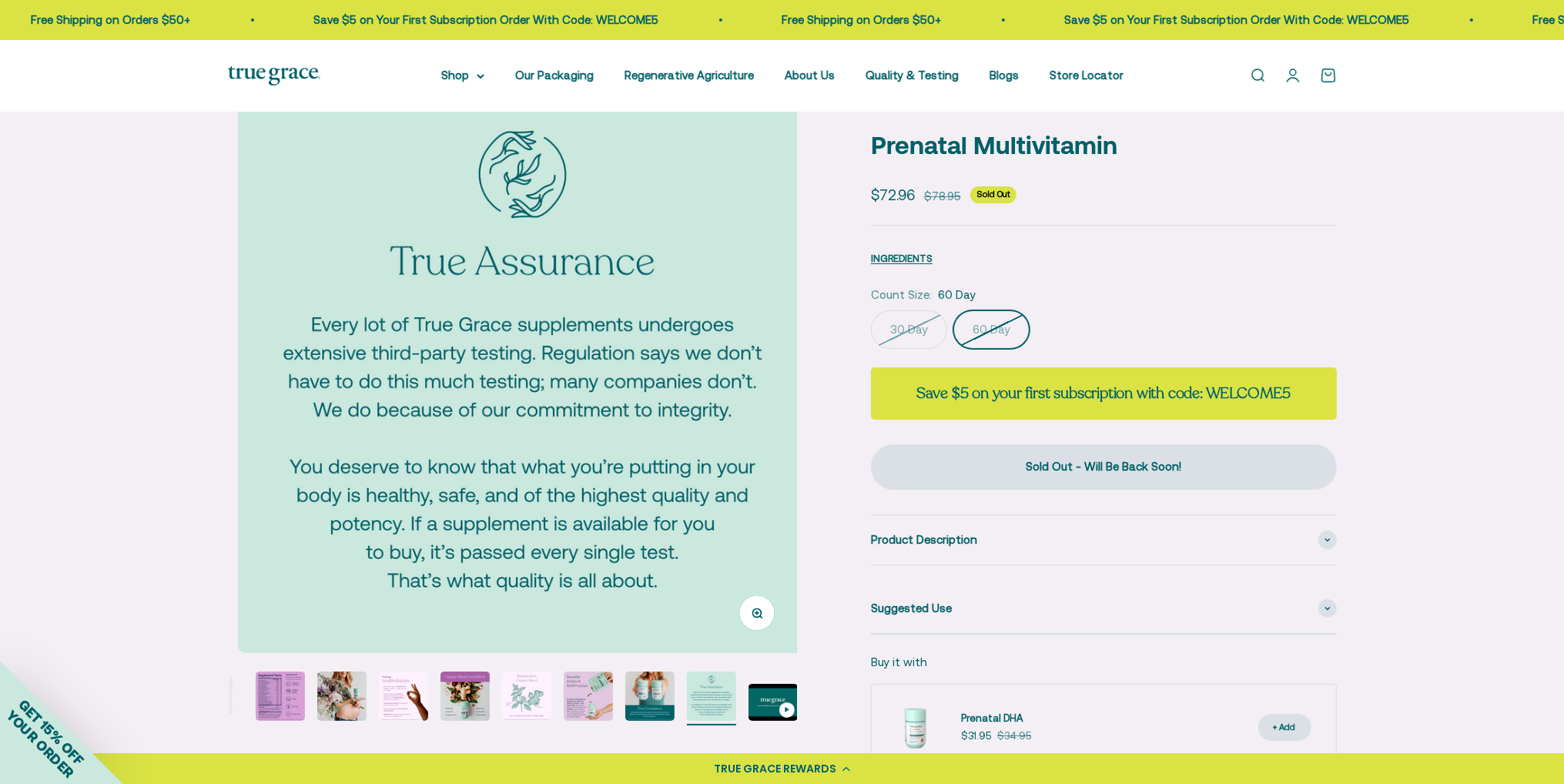
scroll to position [0, 5288]
